Goal: Find specific page/section: Find specific page/section

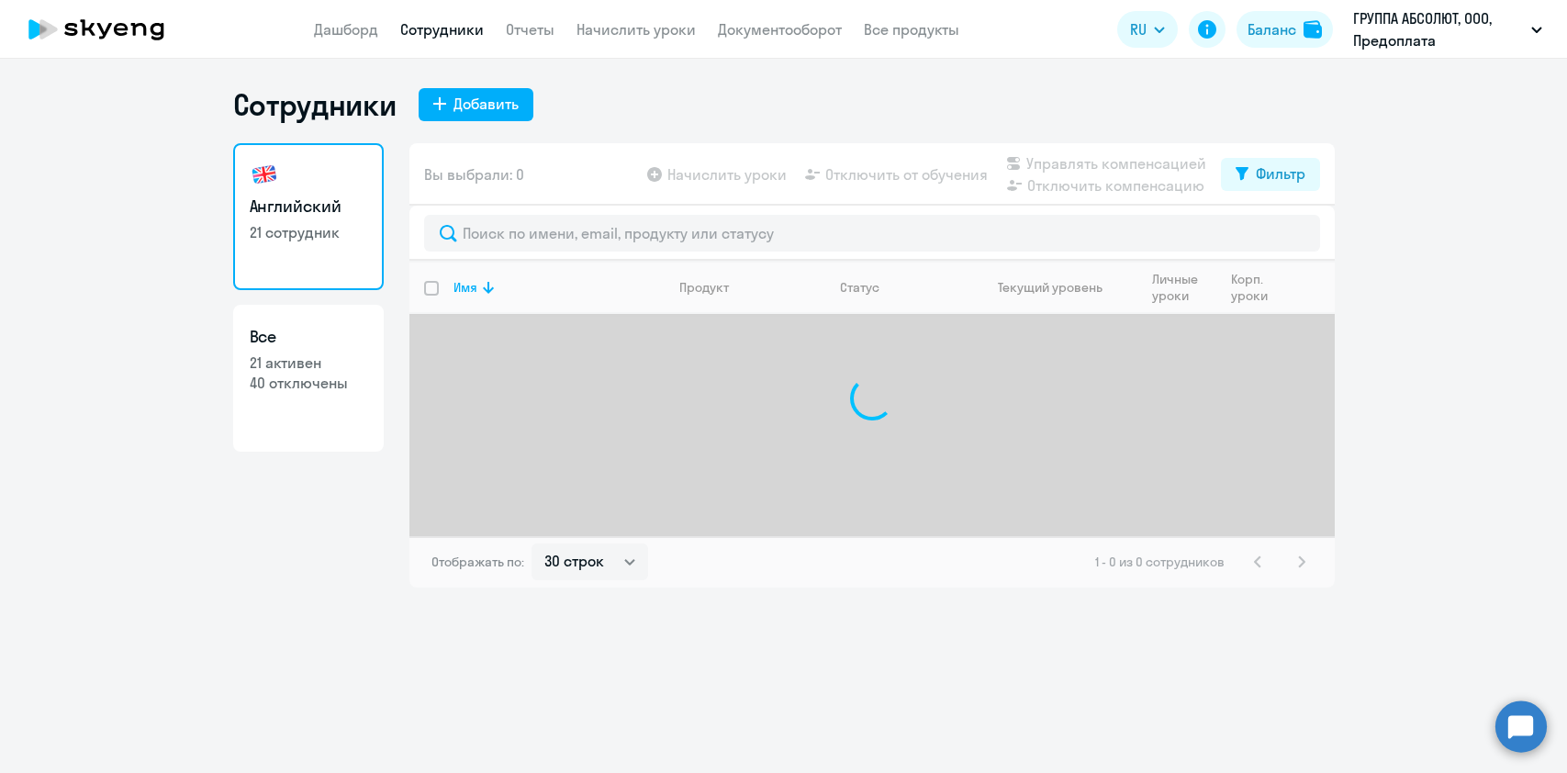
select select "30"
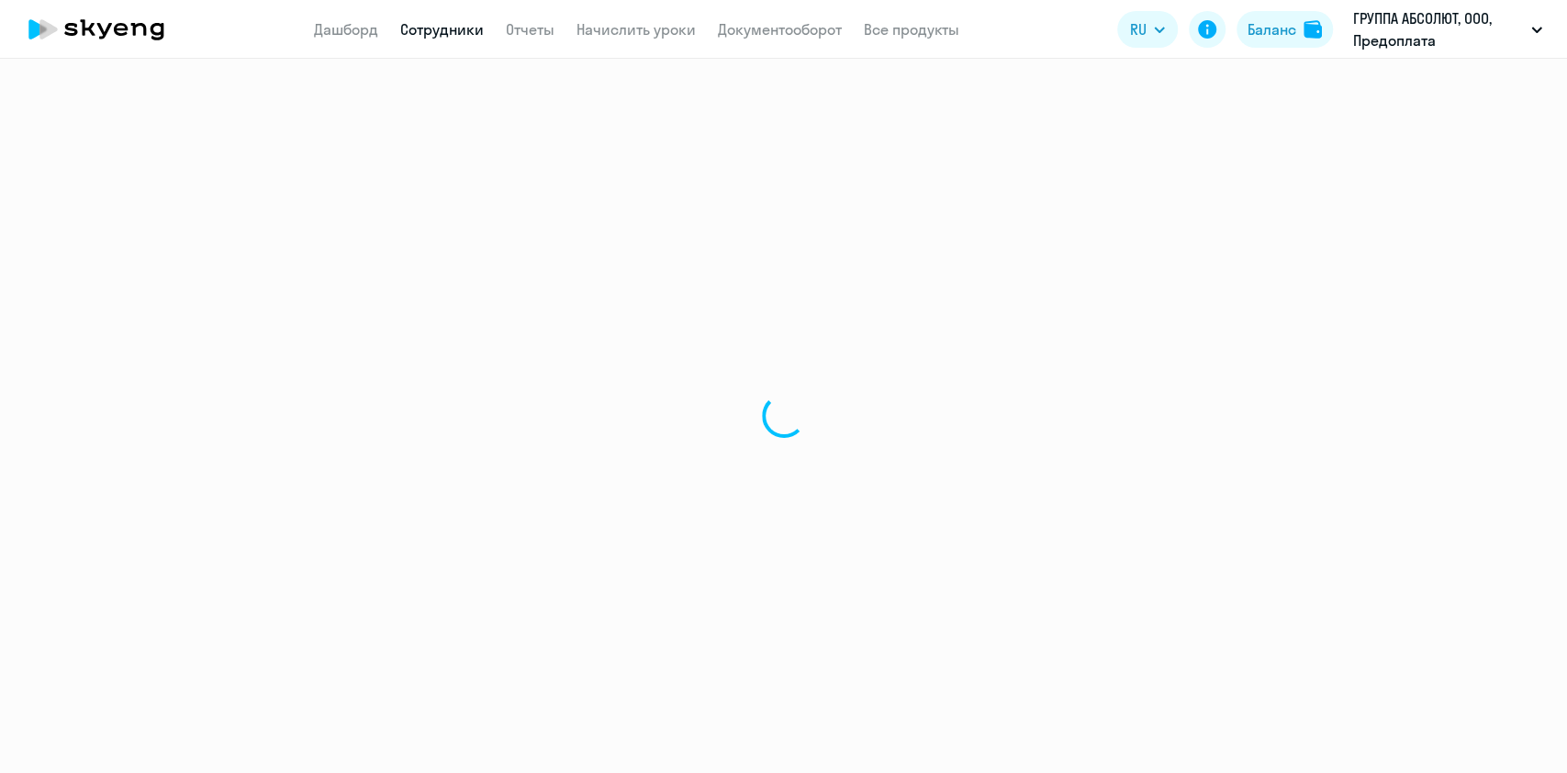
select select "30"
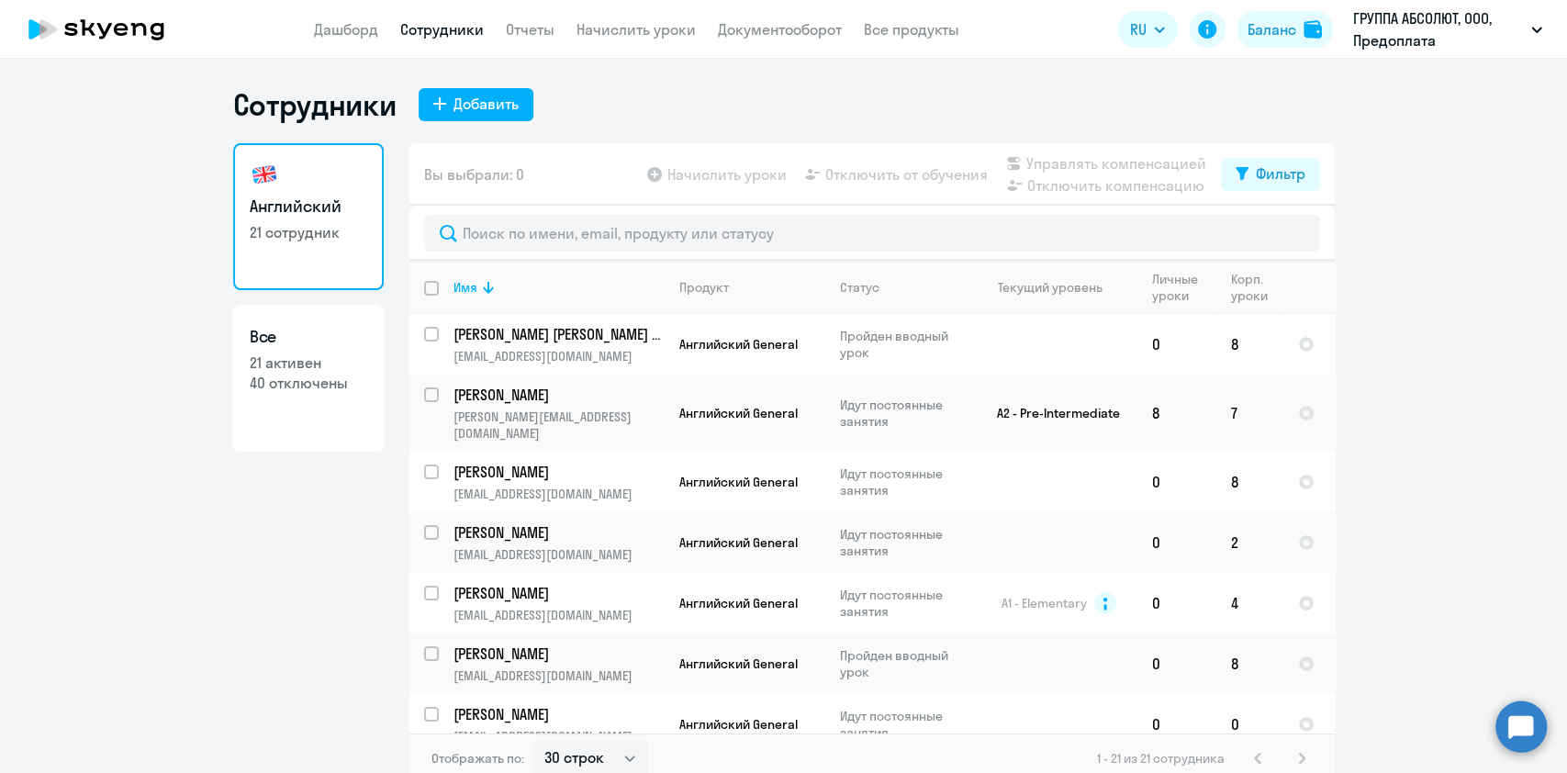
click at [1430, 605] on ng-component "Сотрудники Добавить Английский 21 сотрудник Все 21 активен 40 отключены Вы выбр…" at bounding box center [783, 435] width 1567 height 698
